Goal: Information Seeking & Learning: Learn about a topic

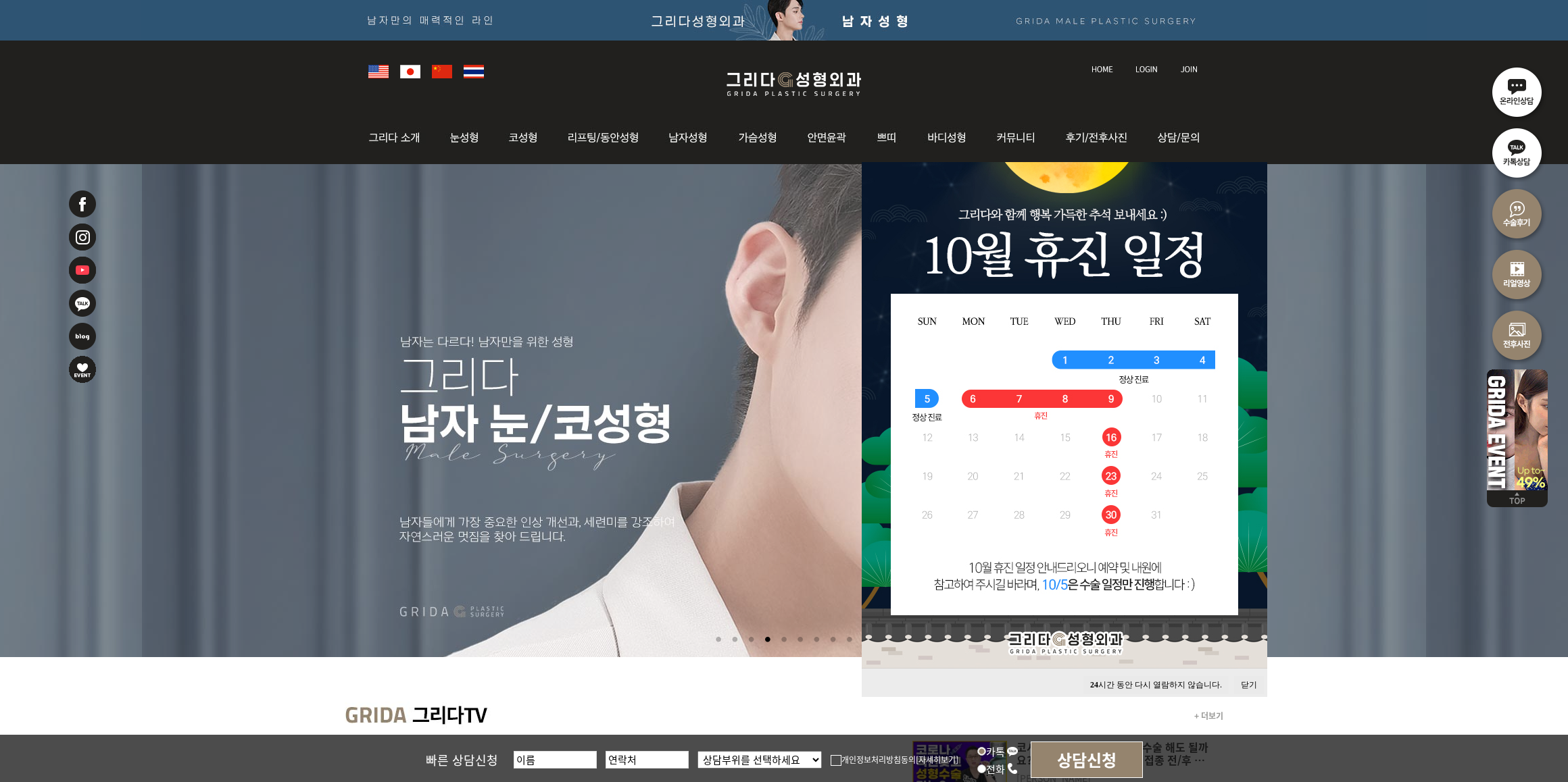
click at [1164, 681] on button "24 시간 동안 다시 열람하지 않습니다." at bounding box center [1156, 685] width 146 height 18
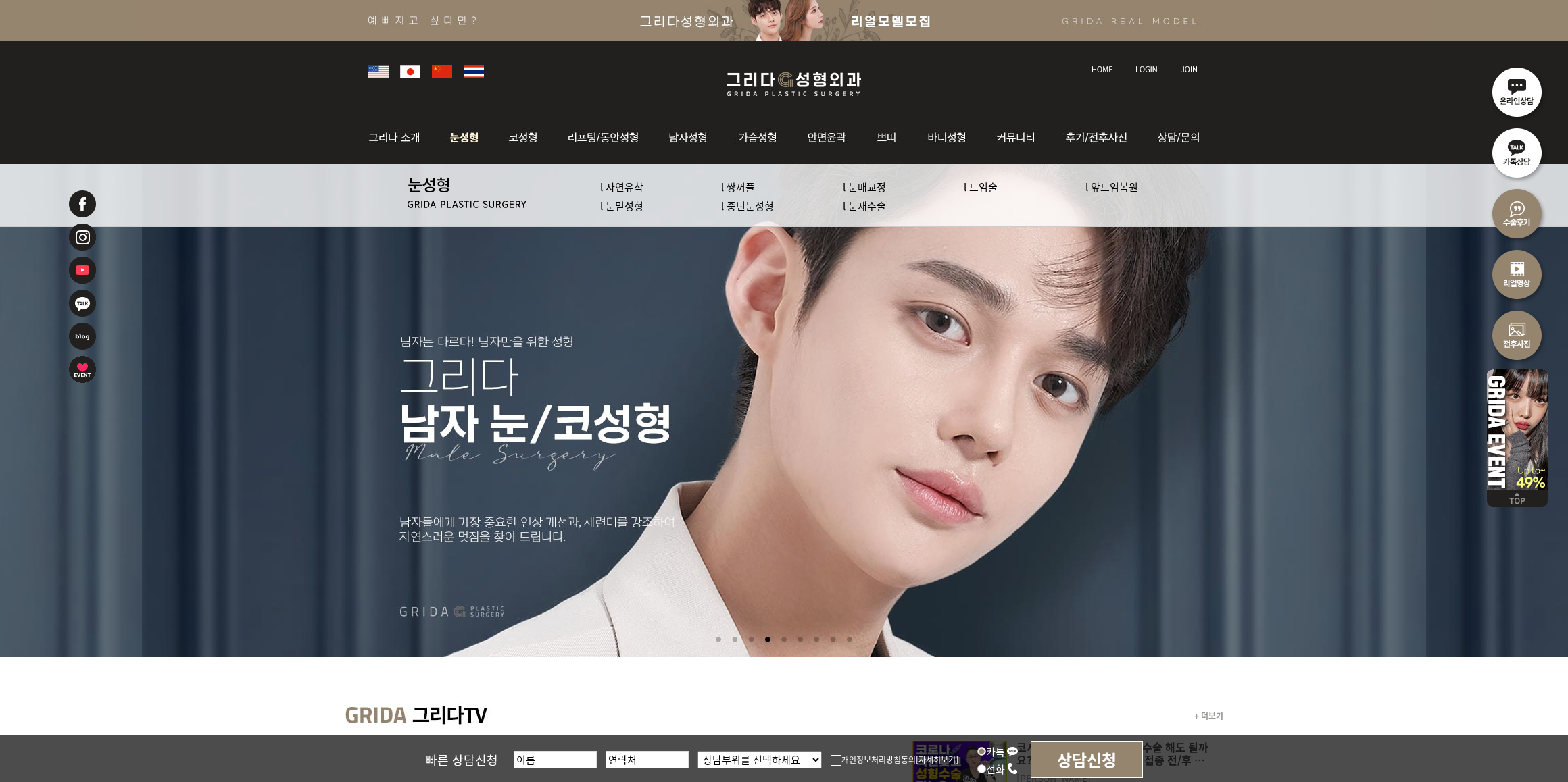
click at [458, 133] on img at bounding box center [465, 138] width 61 height 53
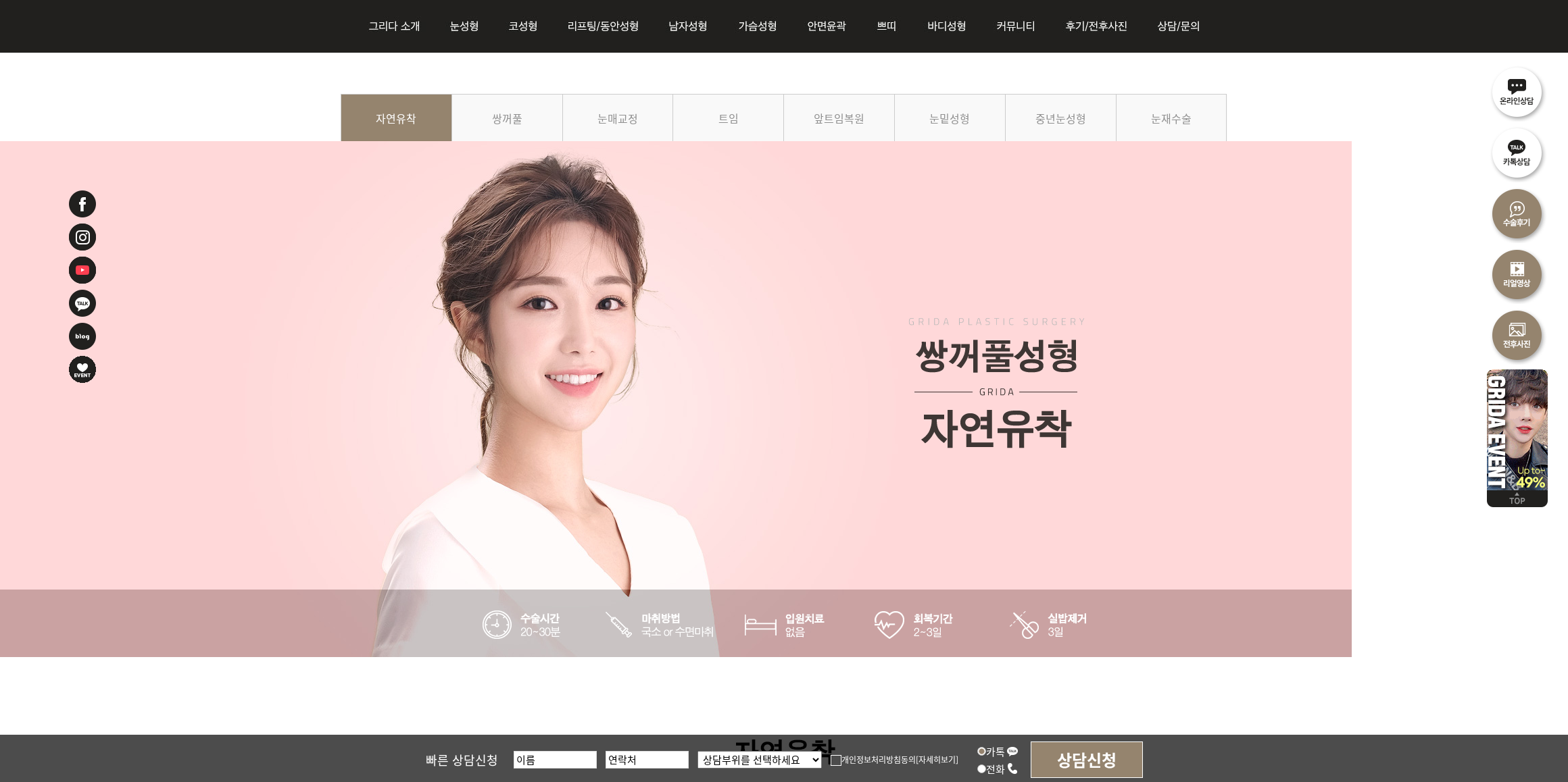
scroll to position [169, 0]
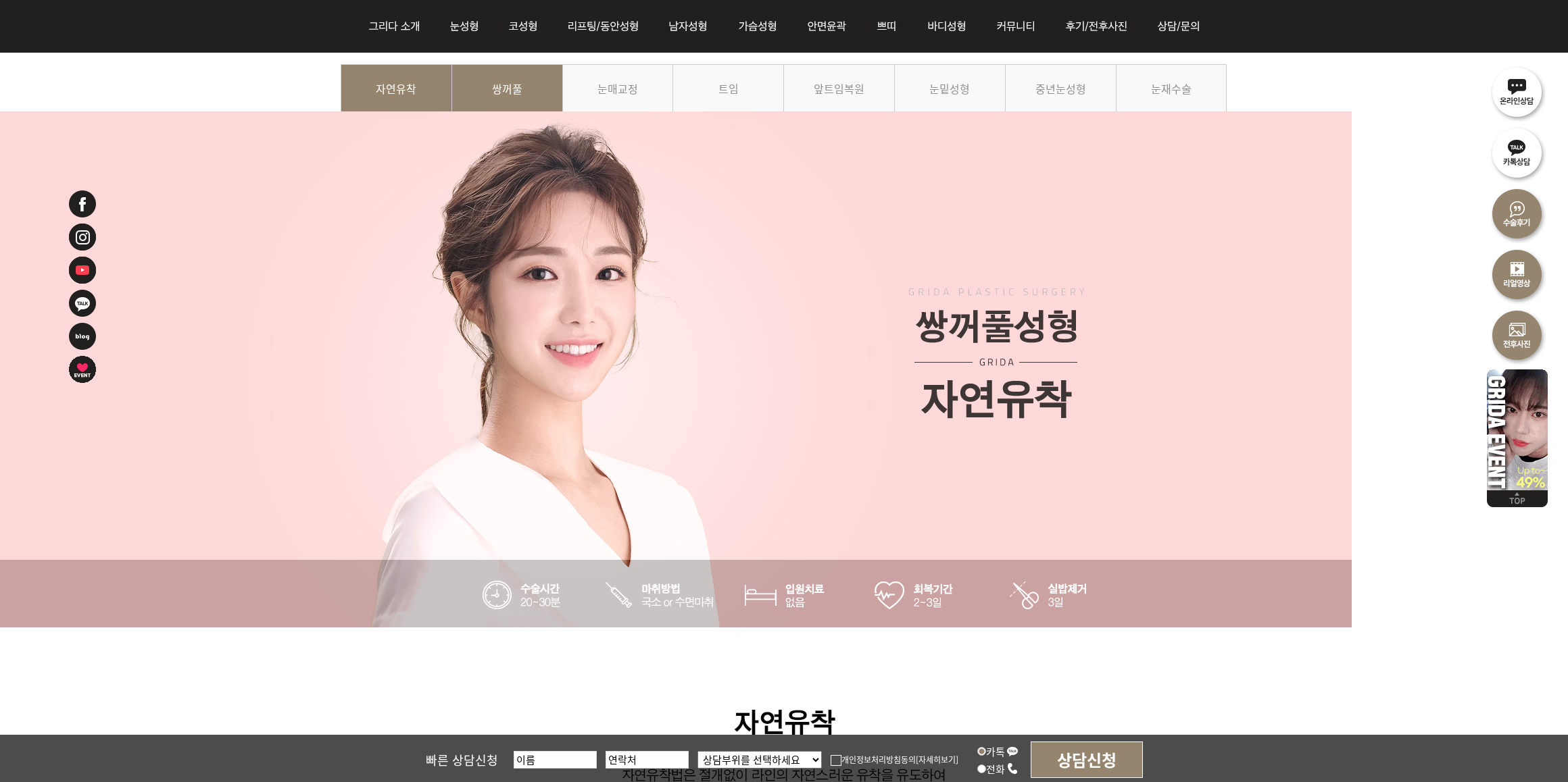
click at [511, 89] on link "쌍꺼풀" at bounding box center [507, 94] width 111 height 61
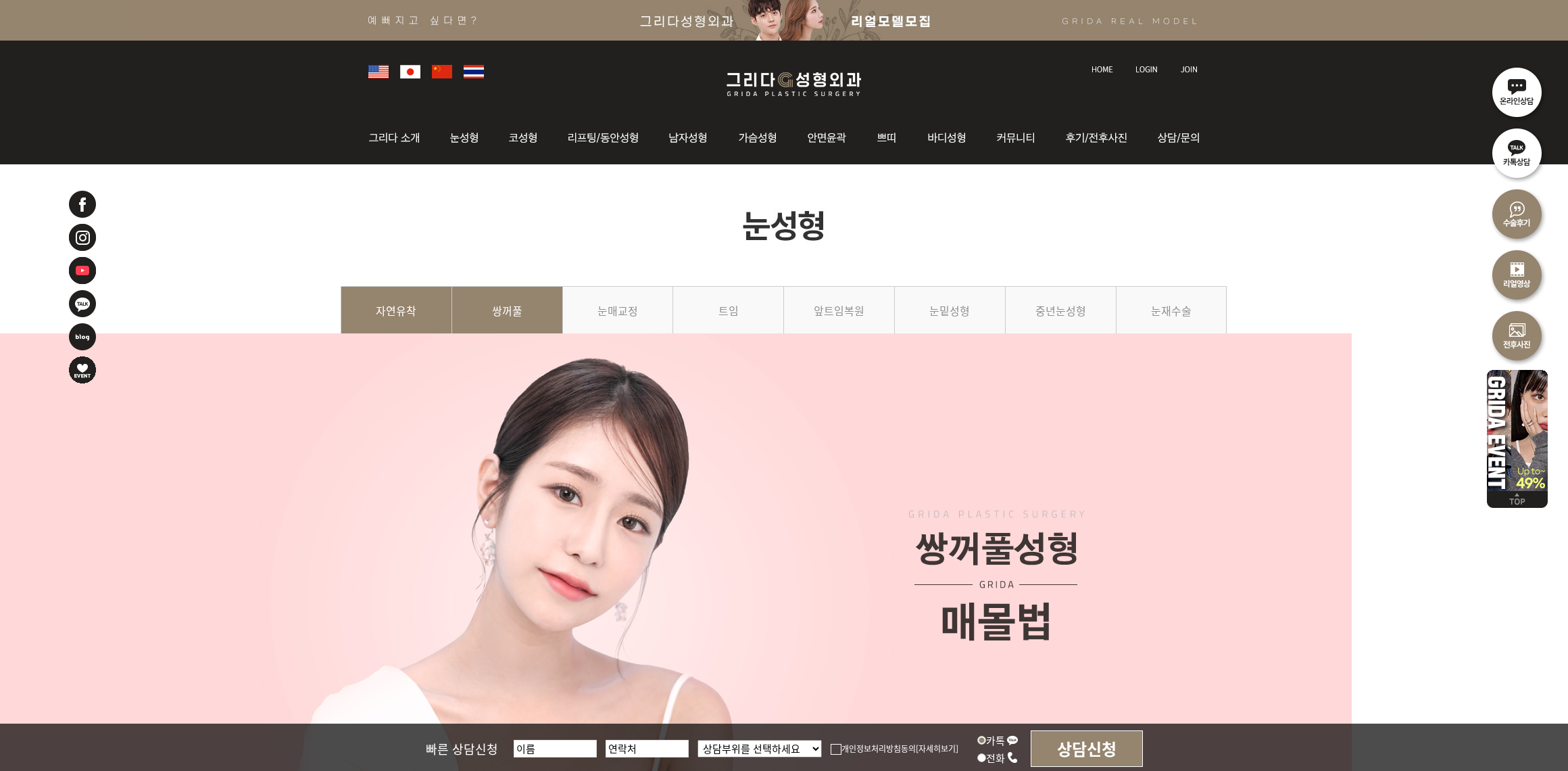
click at [412, 348] on link "자연유착" at bounding box center [396, 316] width 112 height 61
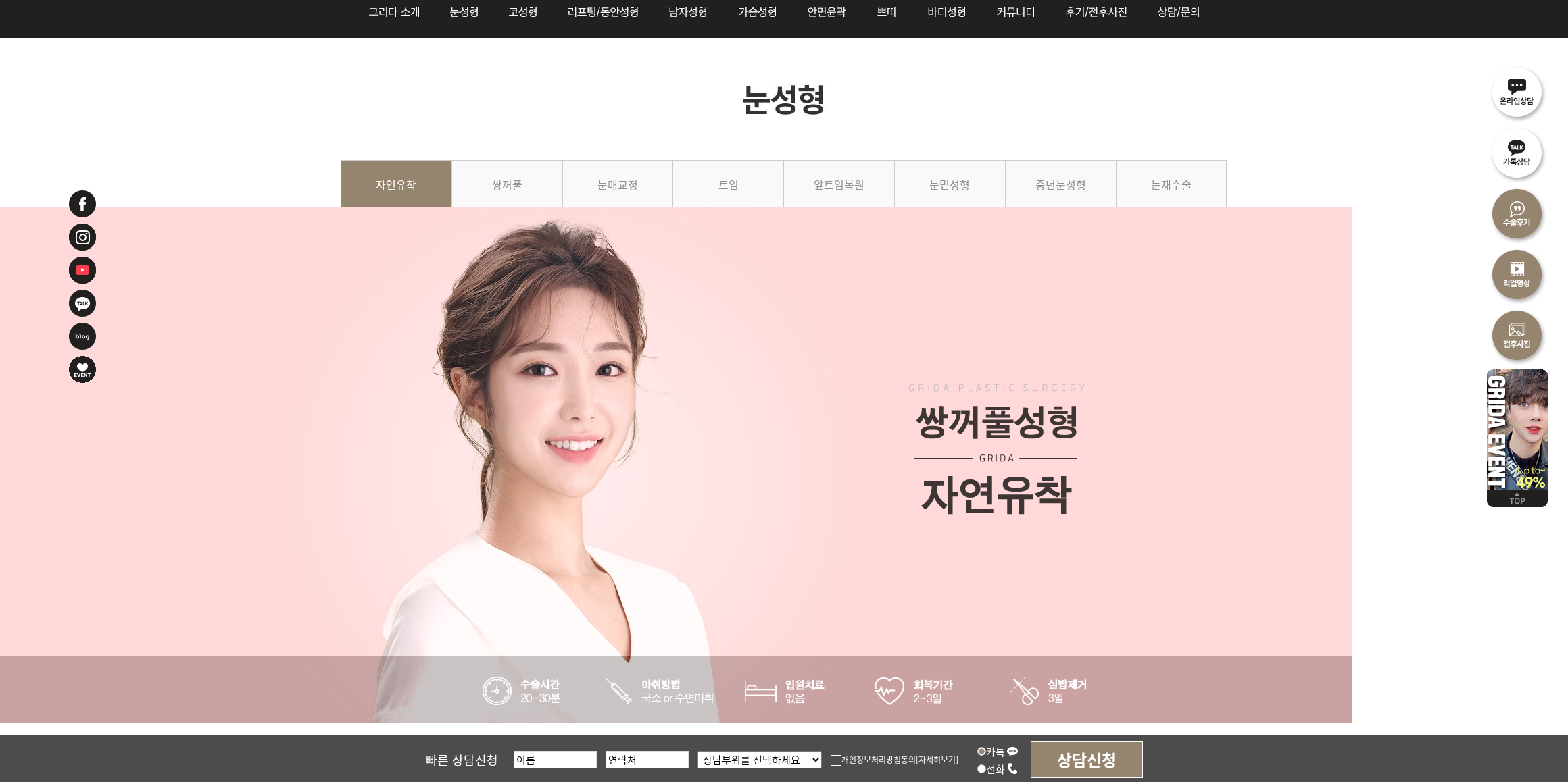
scroll to position [338, 0]
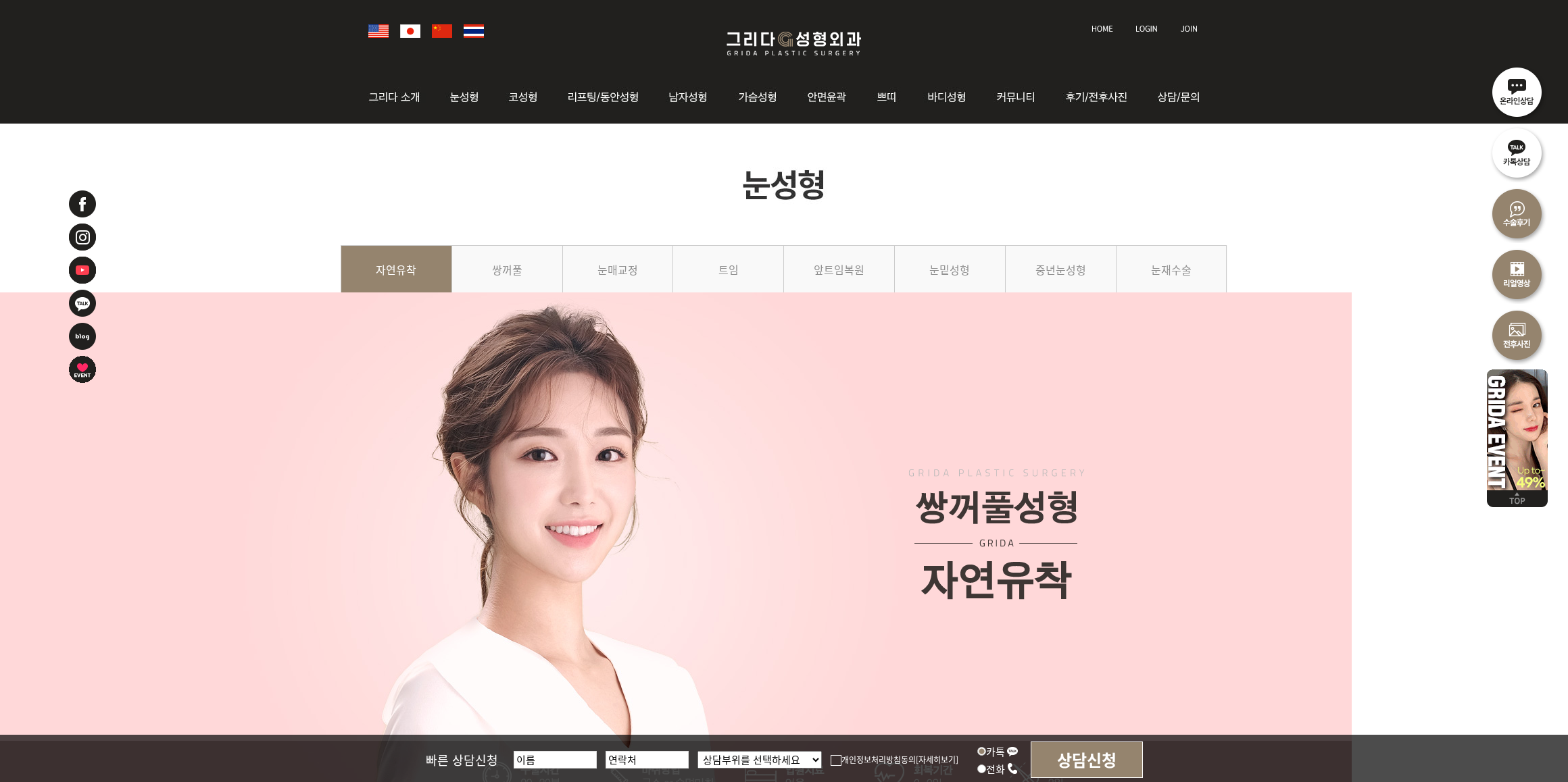
scroll to position [0, 0]
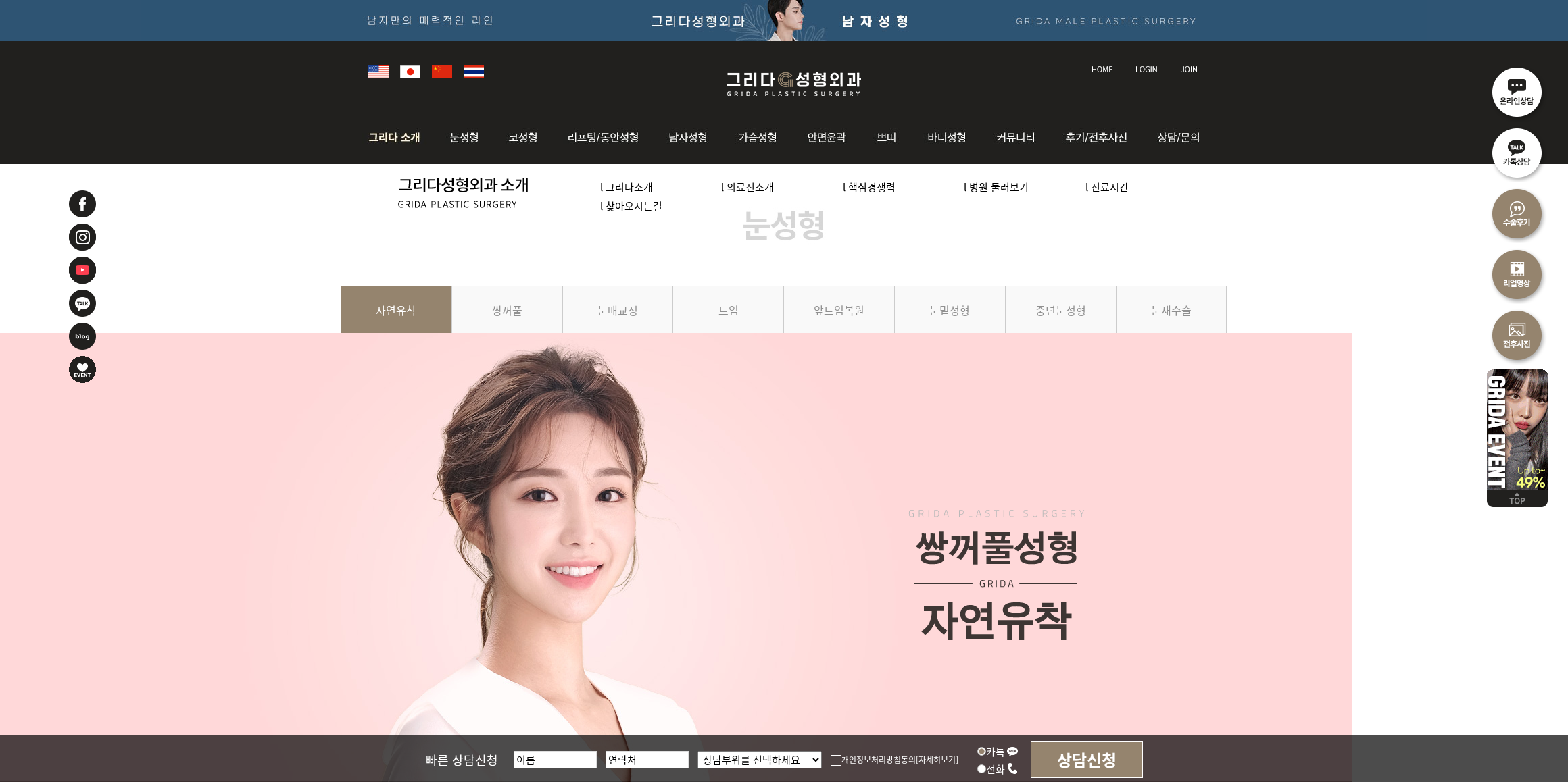
click at [402, 129] on img at bounding box center [398, 138] width 73 height 53
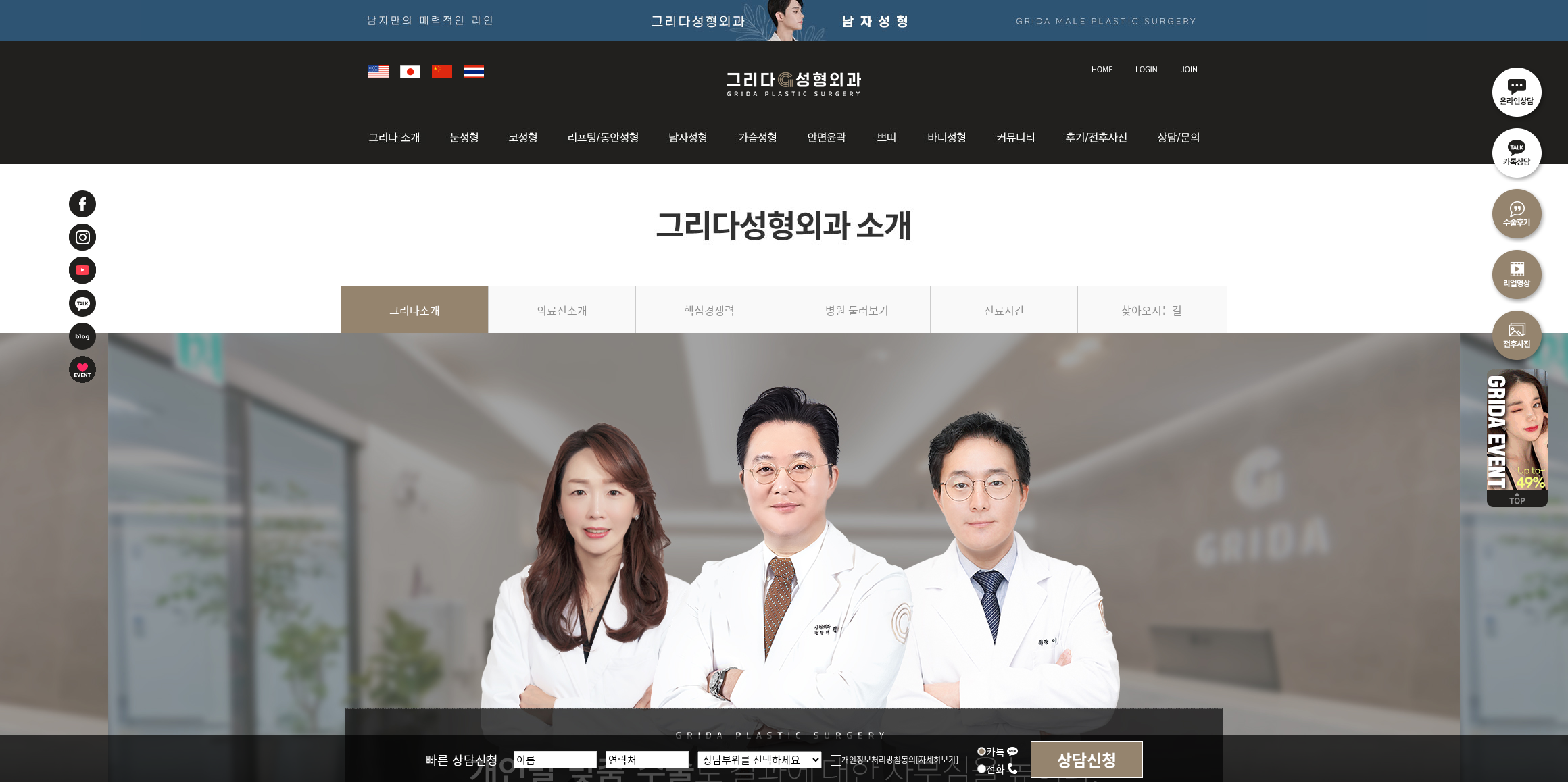
click at [824, 83] on img at bounding box center [794, 84] width 162 height 32
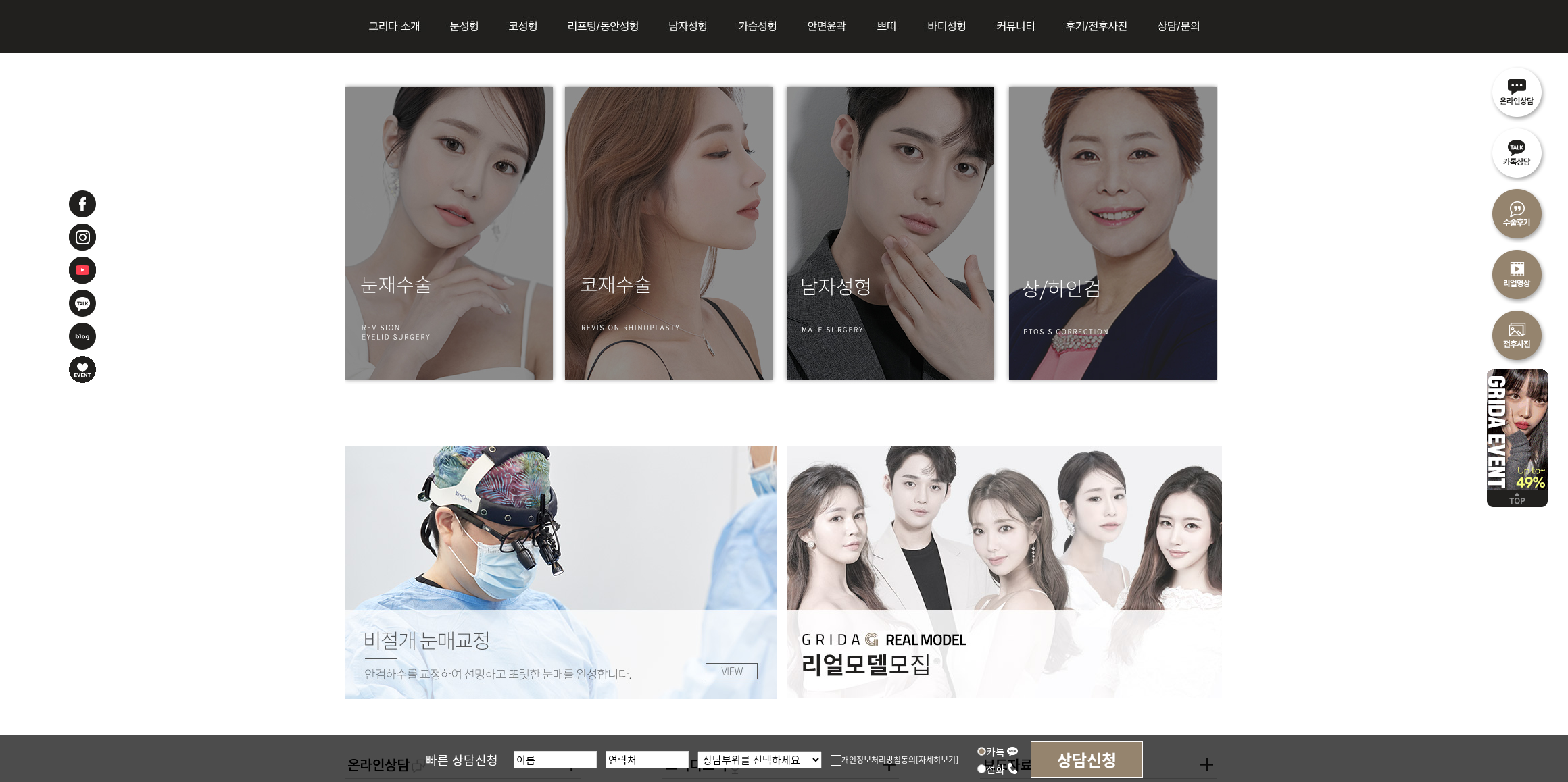
scroll to position [2280, 0]
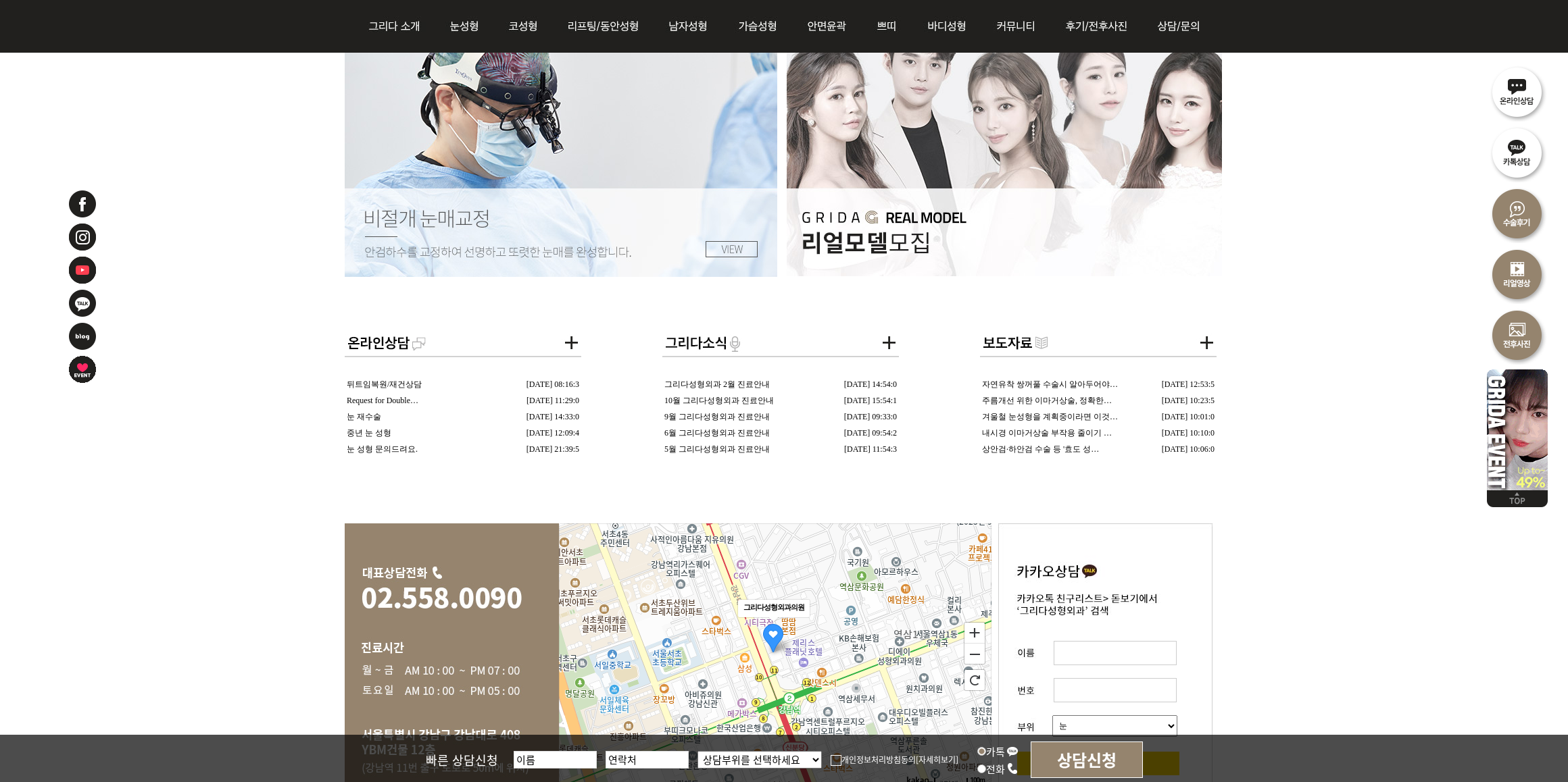
click at [1521, 394] on img at bounding box center [1517, 427] width 61 height 125
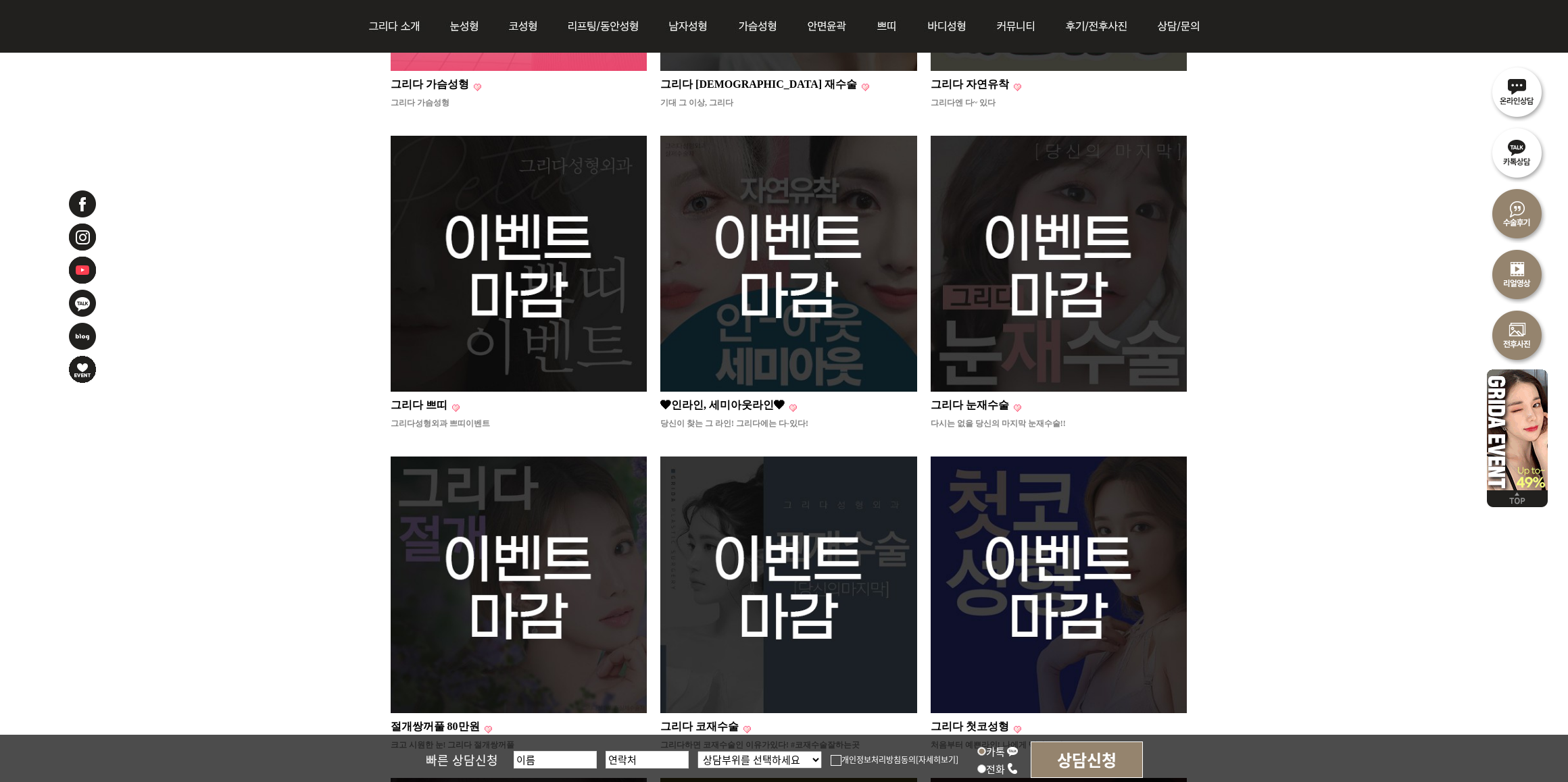
scroll to position [507, 0]
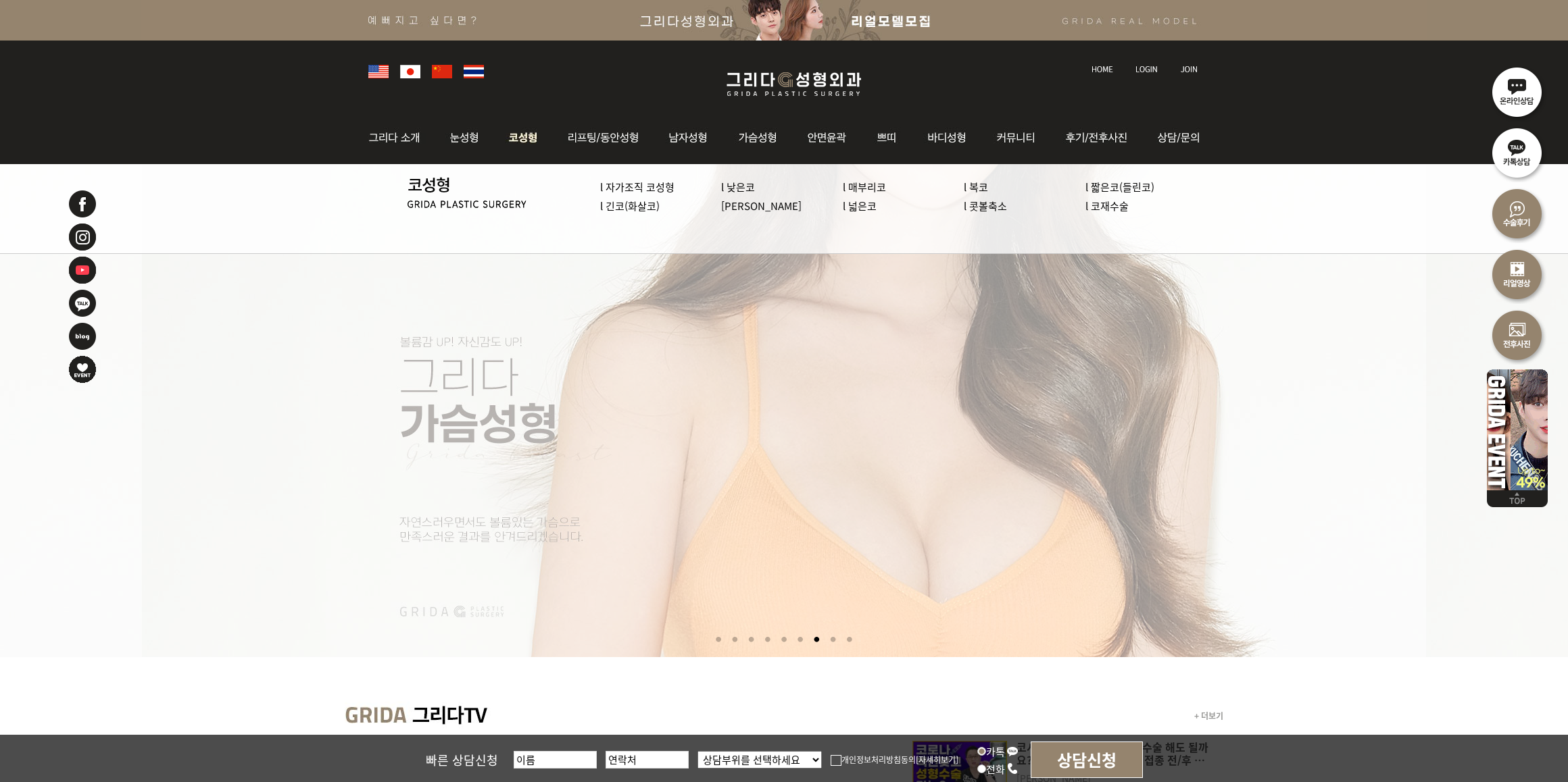
click at [1115, 207] on link "l 코재수술" at bounding box center [1106, 205] width 43 height 14
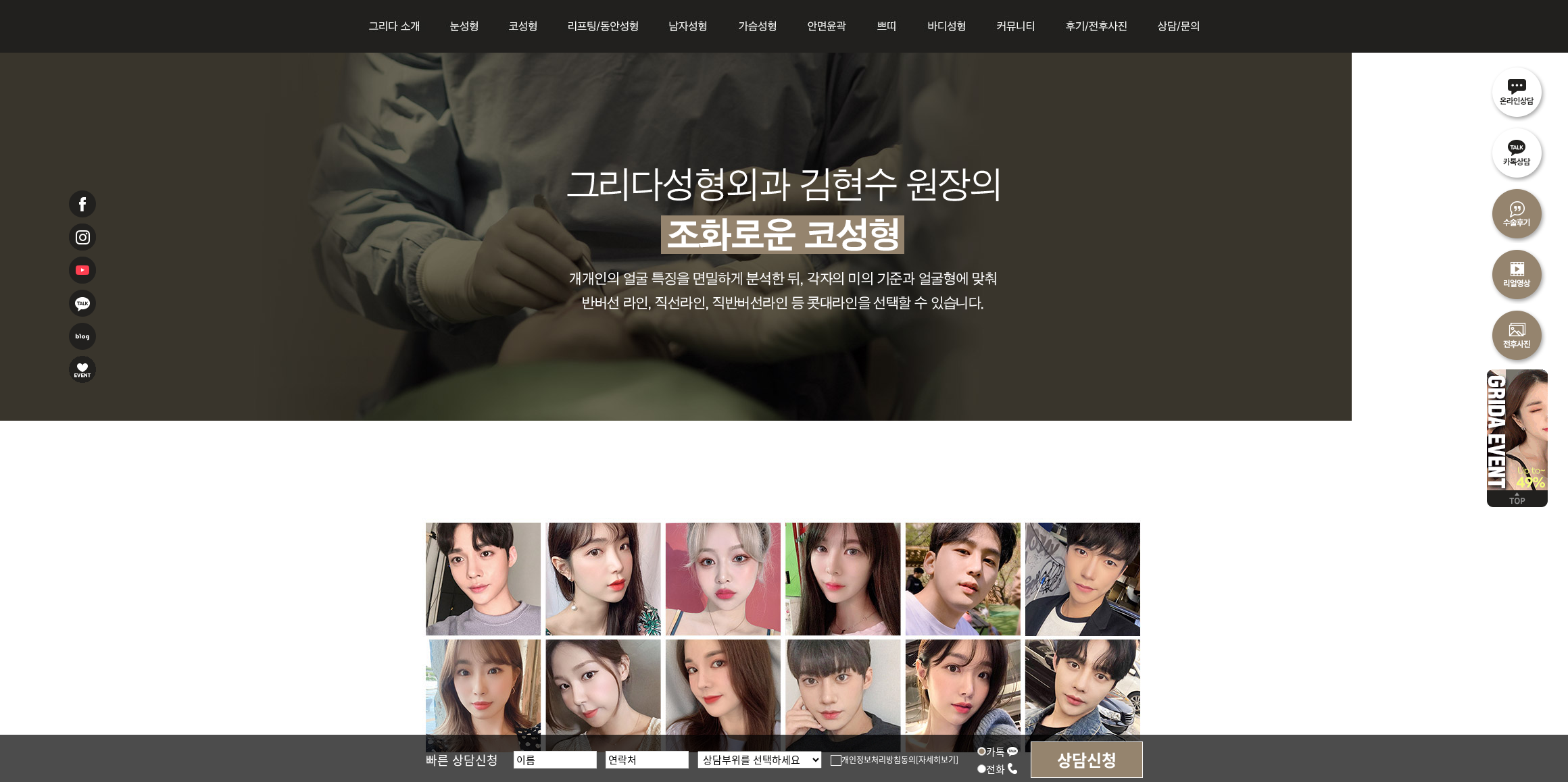
scroll to position [6079, 0]
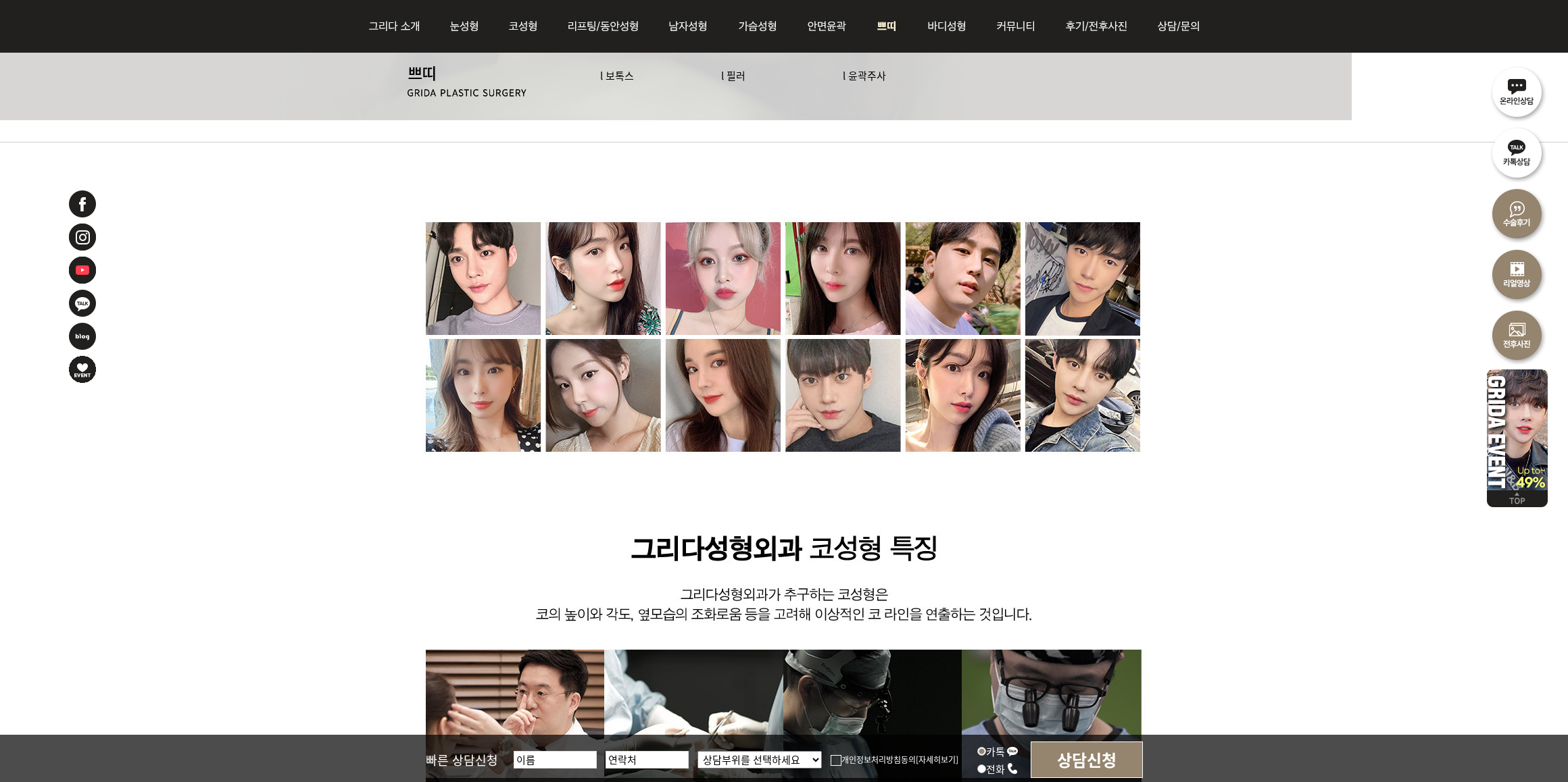
click at [630, 73] on link "l 보톡스" at bounding box center [617, 75] width 34 height 14
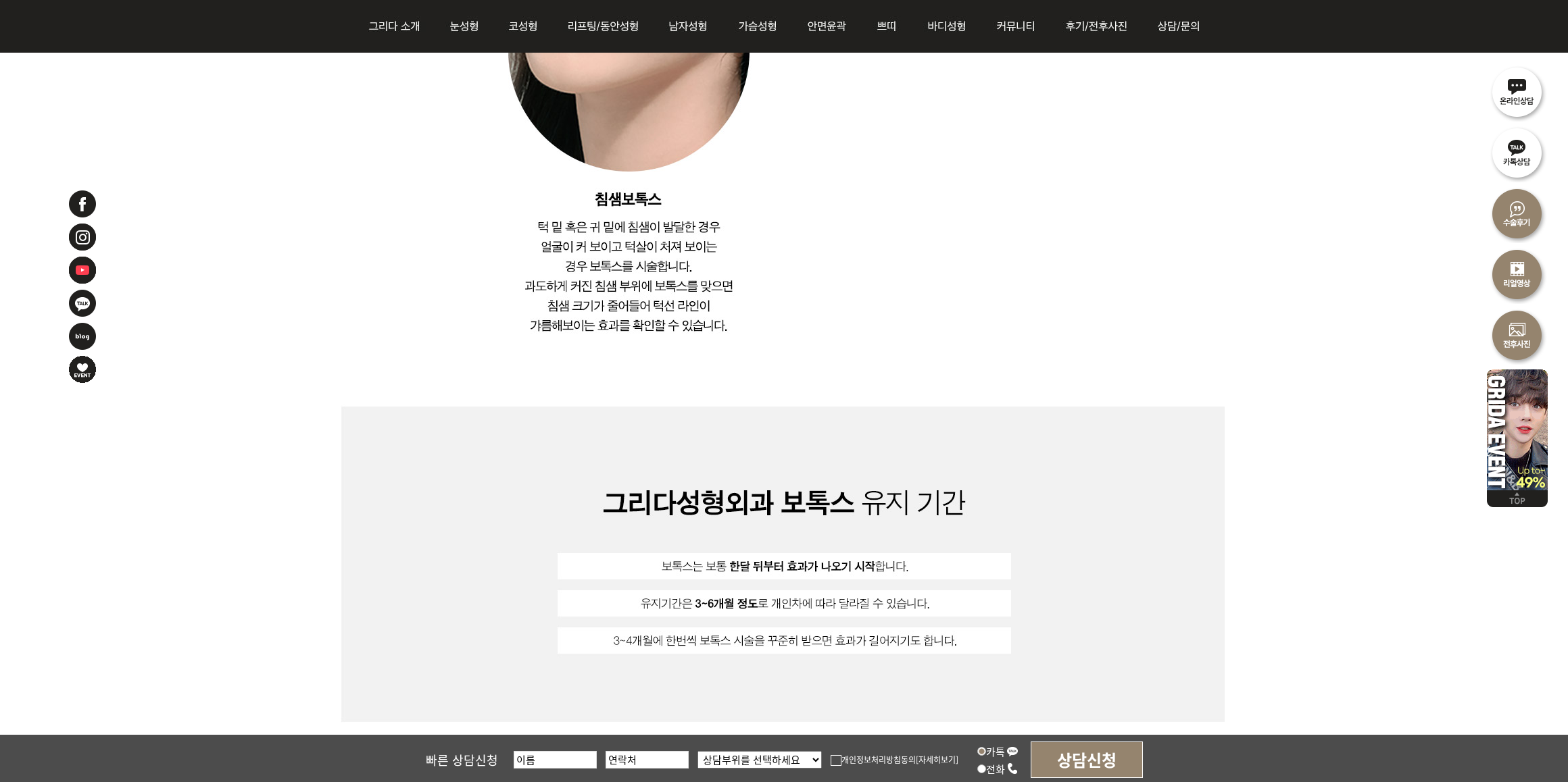
scroll to position [4053, 0]
